Goal: Transaction & Acquisition: Obtain resource

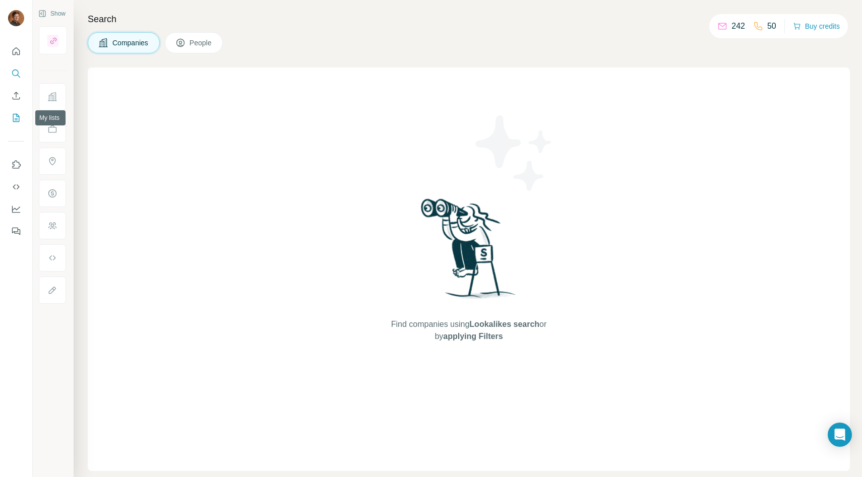
click at [15, 117] on icon "My lists" at bounding box center [16, 118] width 10 height 10
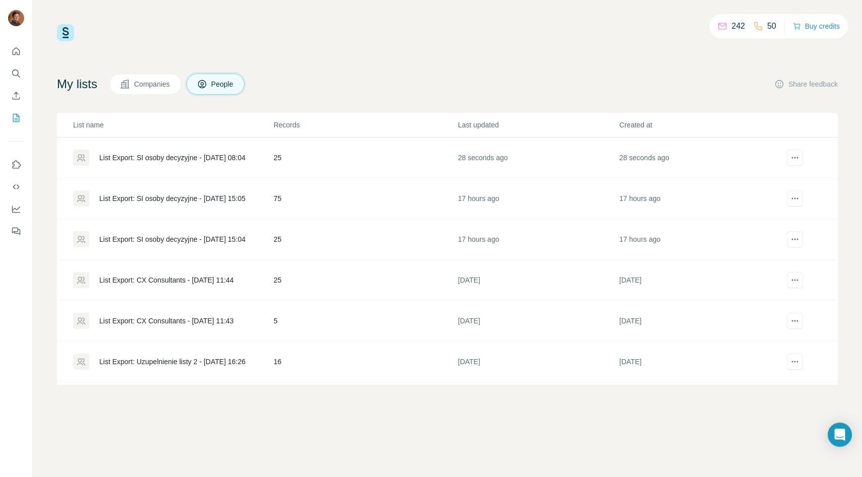
click at [165, 158] on div "List Export: SI osoby decyzyjne - [DATE] 08:04" at bounding box center [172, 158] width 146 height 10
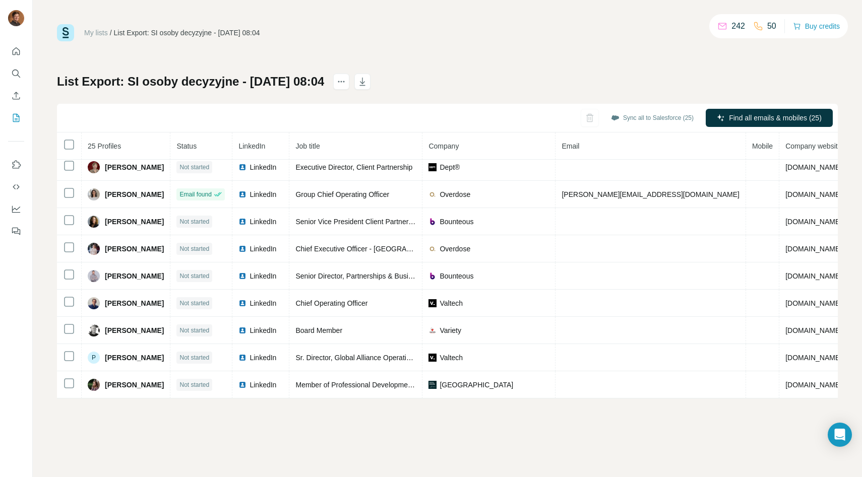
scroll to position [442, 0]
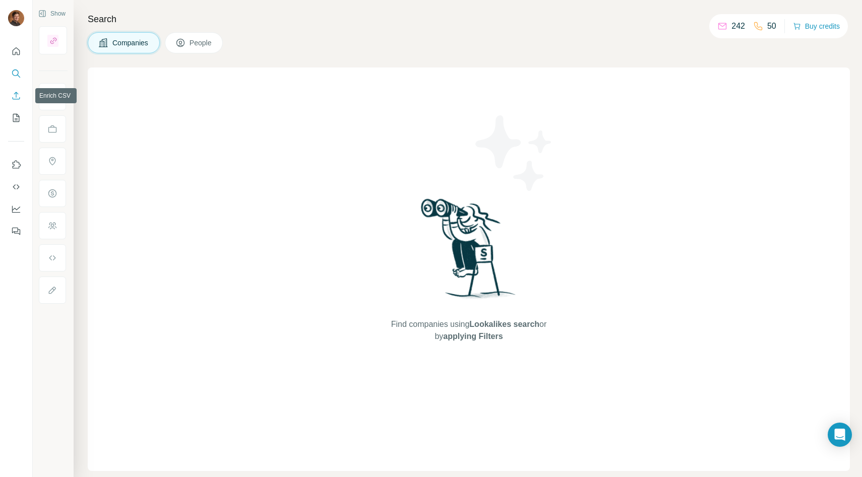
click at [21, 100] on icon "Enrich CSV" at bounding box center [16, 96] width 10 height 10
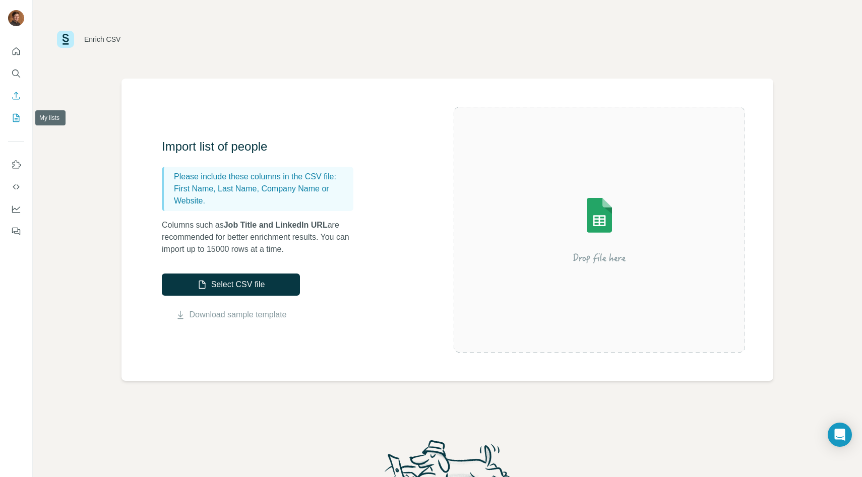
click at [11, 116] on icon "My lists" at bounding box center [16, 118] width 10 height 10
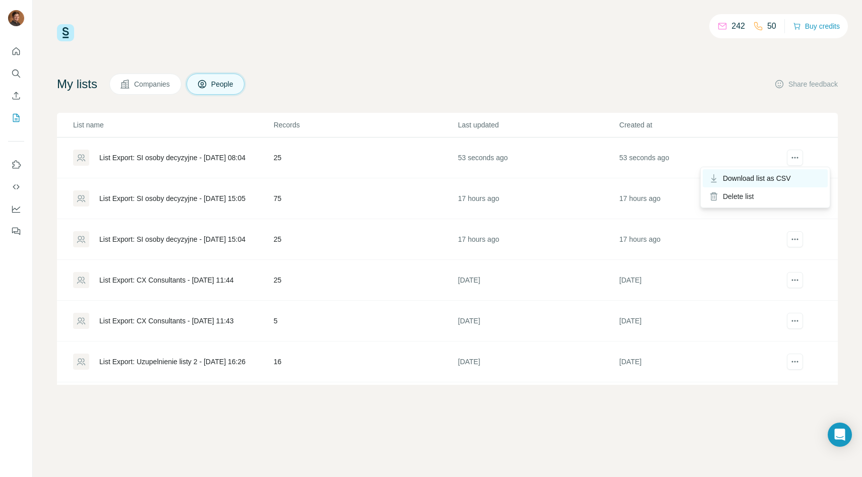
click at [782, 178] on span "Download list as CSV" at bounding box center [757, 178] width 68 height 10
click at [802, 153] on button "actions" at bounding box center [795, 158] width 16 height 16
click at [784, 175] on span "Download list as CSV" at bounding box center [757, 178] width 68 height 10
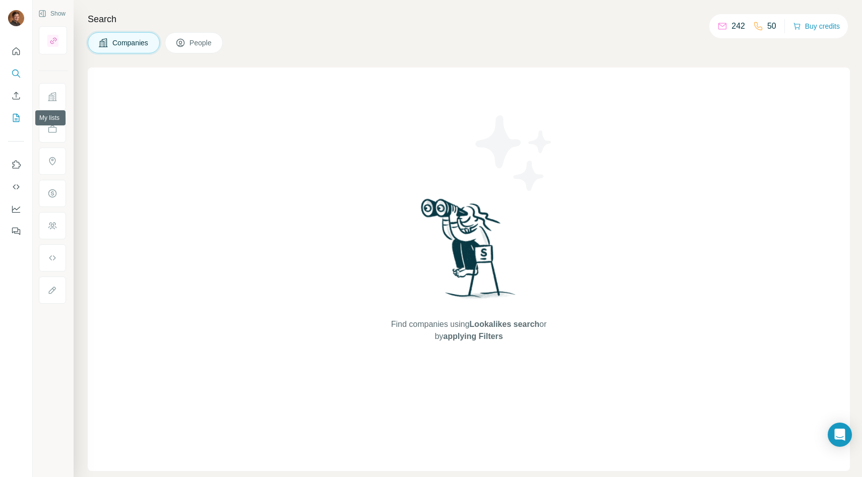
click at [16, 120] on icon "My lists" at bounding box center [17, 117] width 5 height 7
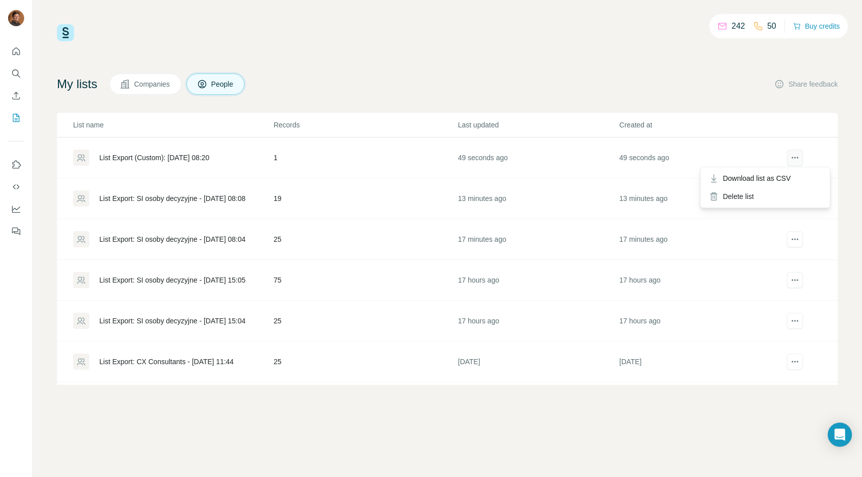
click at [787, 154] on button "actions" at bounding box center [795, 158] width 16 height 16
click at [767, 176] on span "Download list as CSV" at bounding box center [757, 178] width 68 height 10
